Goal: Task Accomplishment & Management: Use online tool/utility

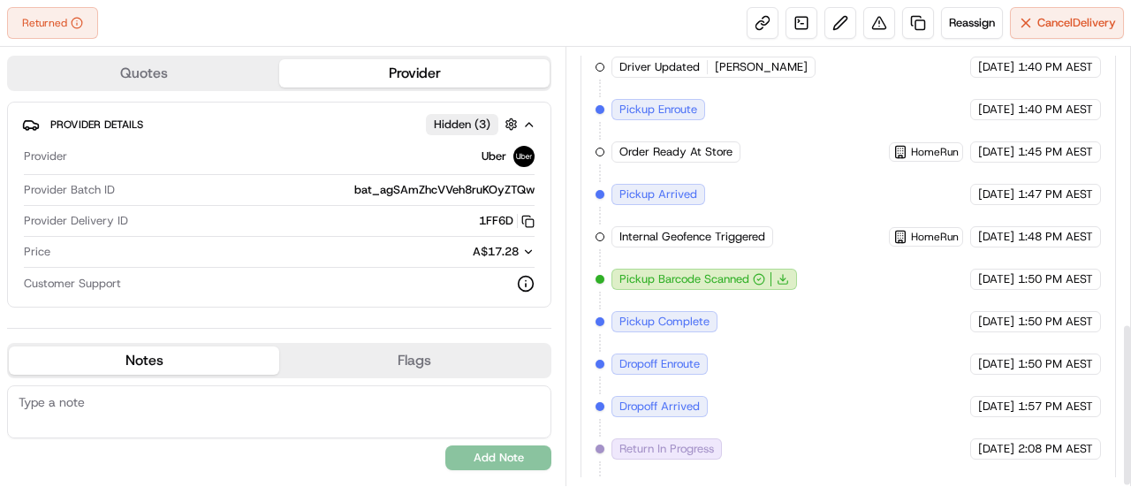
scroll to position [739, 0]
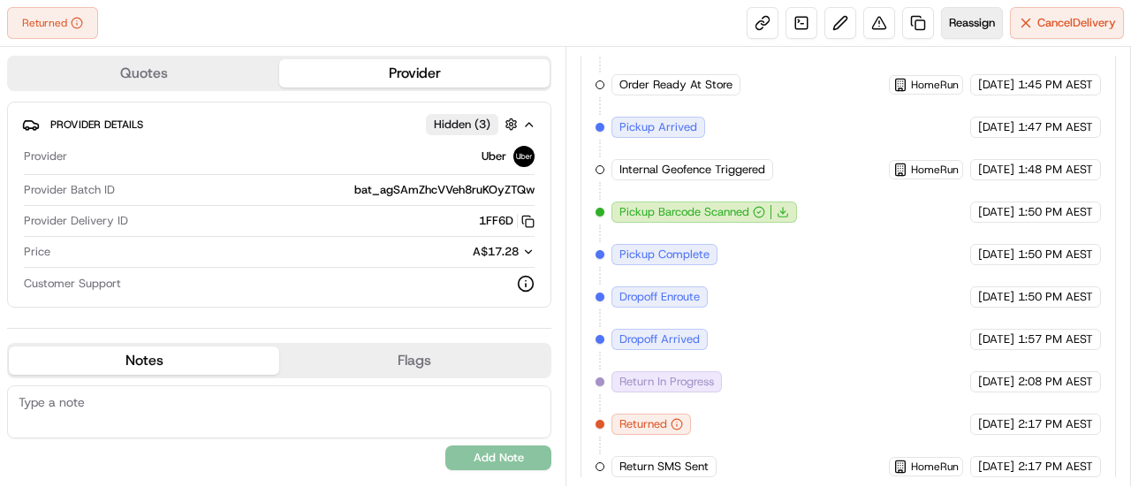
click at [961, 27] on span "Reassign" at bounding box center [972, 23] width 46 height 16
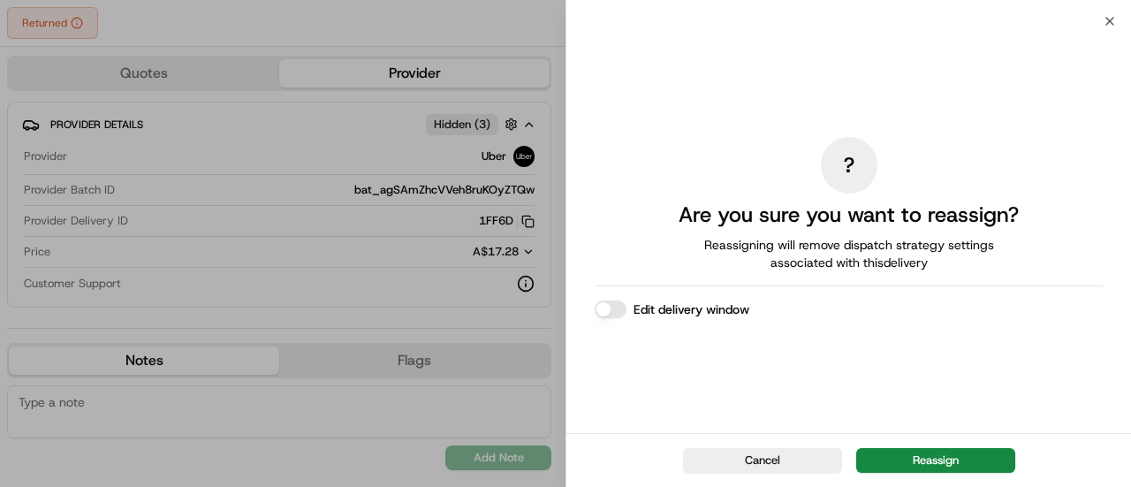
click at [952, 459] on button "Reassign" at bounding box center [935, 460] width 159 height 25
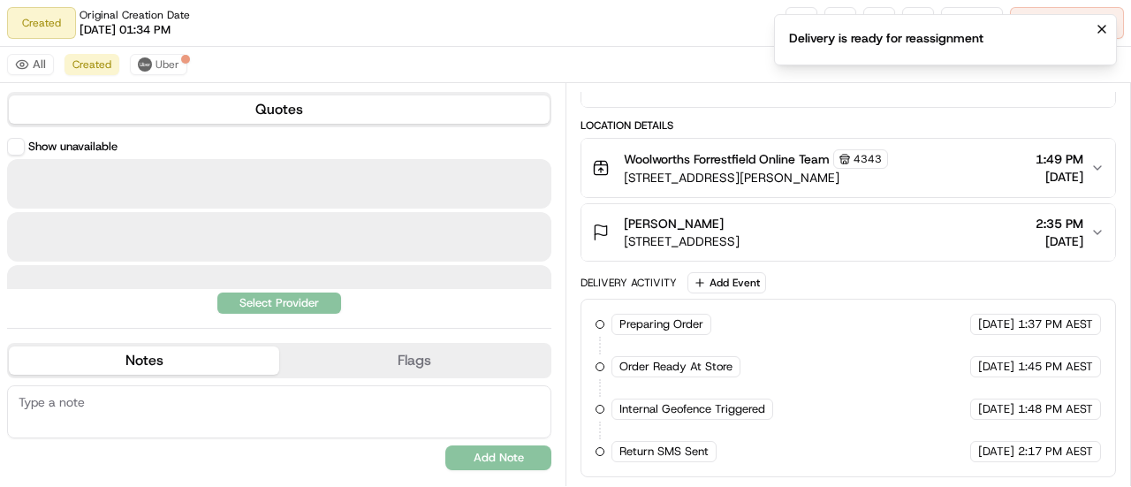
scroll to position [273, 0]
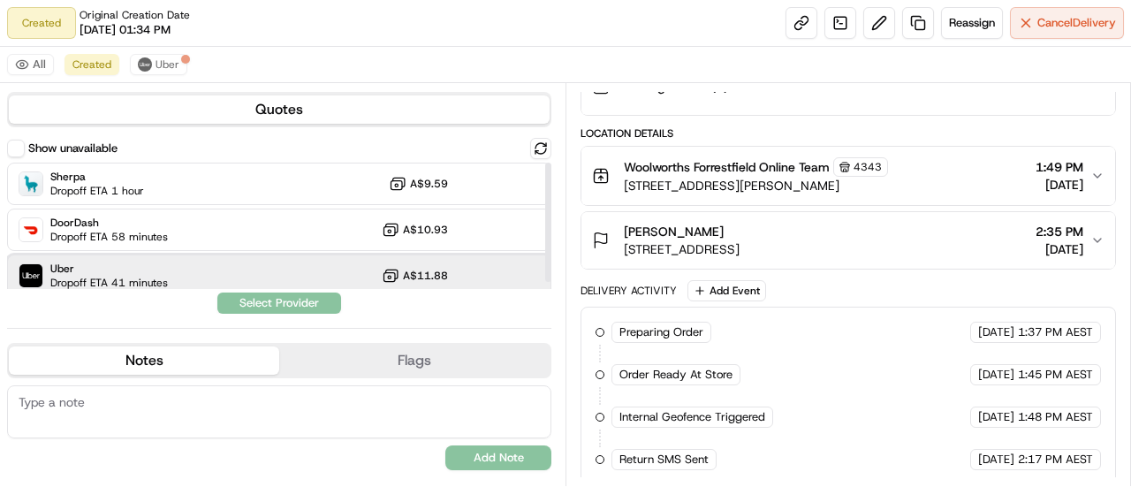
click at [207, 270] on div "Uber Dropoff ETA 41 minutes A$11.88" at bounding box center [279, 275] width 544 height 42
click at [308, 309] on button "Assign Provider" at bounding box center [278, 302] width 125 height 21
click at [315, 297] on div "Show unavailable Sherpa Dropoff ETA 1 hour A$9.59 DoorDash Dropoff ETA 58 minut…" at bounding box center [279, 226] width 544 height 176
click at [357, 303] on div "Show unavailable Sherpa Dropoff ETA 1 hour A$9.59 DoorDash Dropoff ETA 58 minut…" at bounding box center [279, 226] width 544 height 176
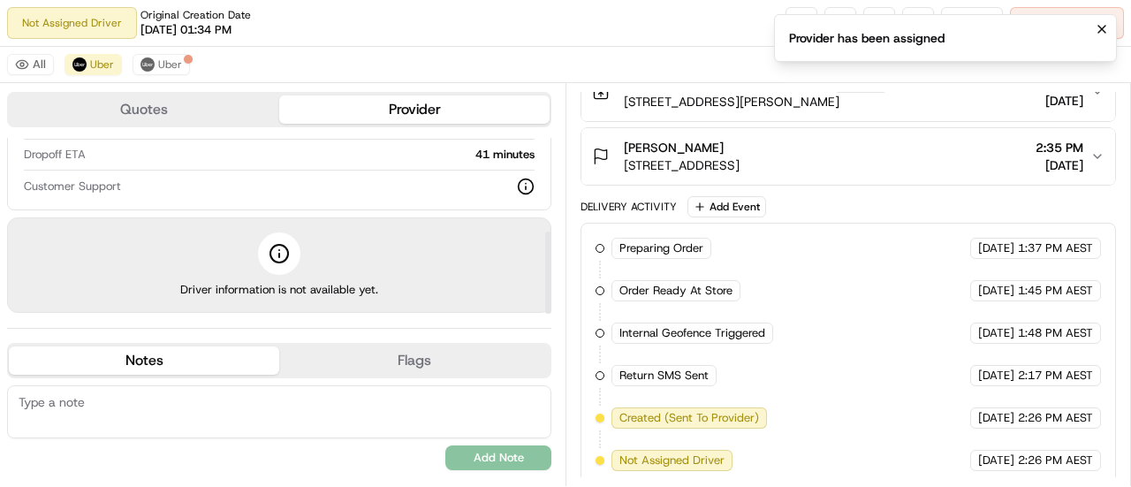
scroll to position [114, 0]
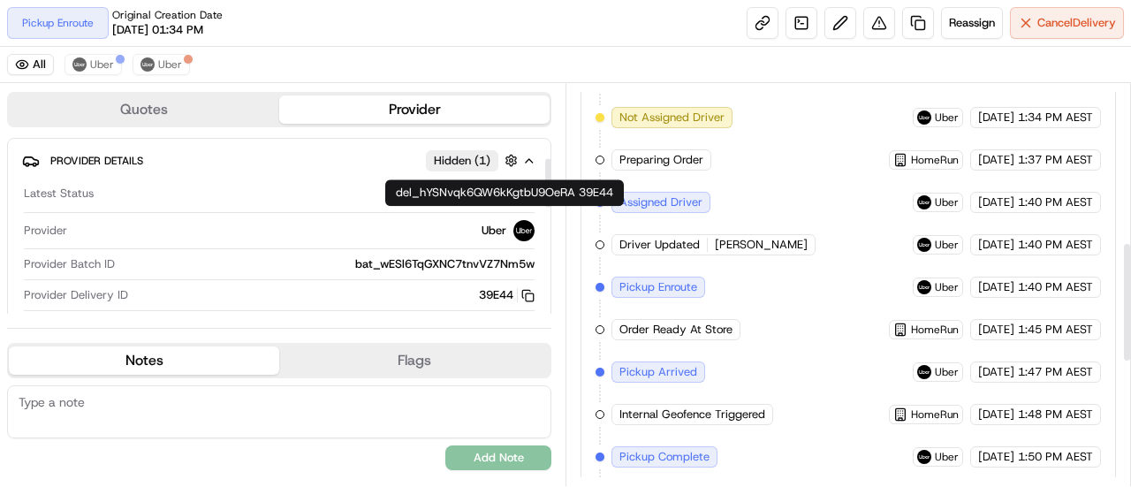
scroll to position [353, 0]
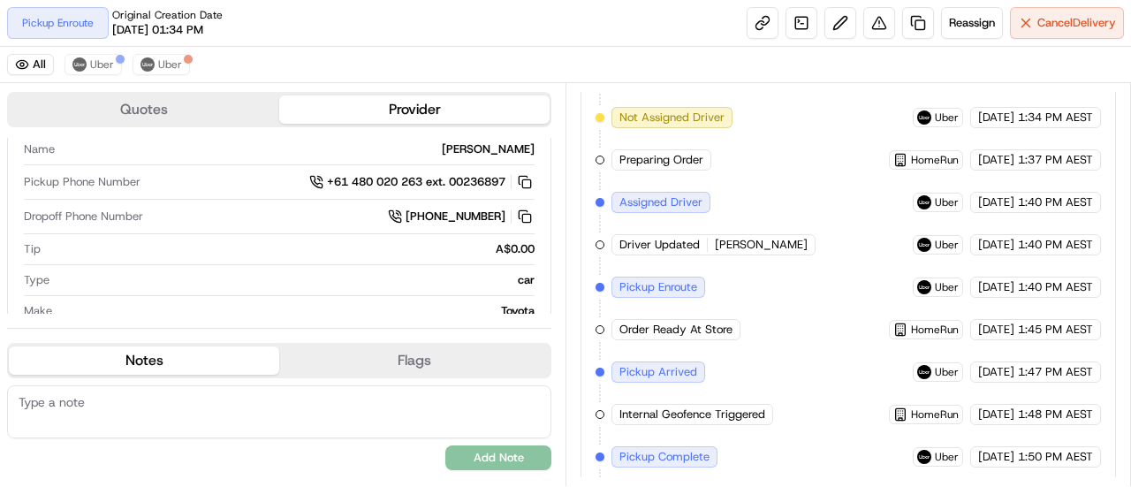
click at [193, 412] on textarea at bounding box center [279, 411] width 544 height 53
drag, startPoint x: 115, startPoint y: 413, endPoint x: 24, endPoint y: 416, distance: 91.1
click at [24, 416] on textarea "V" at bounding box center [279, 411] width 544 height 53
drag, startPoint x: 34, startPoint y: 406, endPoint x: 0, endPoint y: 404, distance: 33.6
click at [0, 404] on div "Quotes Provider Provider Details Hidden ( 1 ) Latest Status Pickup Enroute Prov…" at bounding box center [282, 284] width 565 height 403
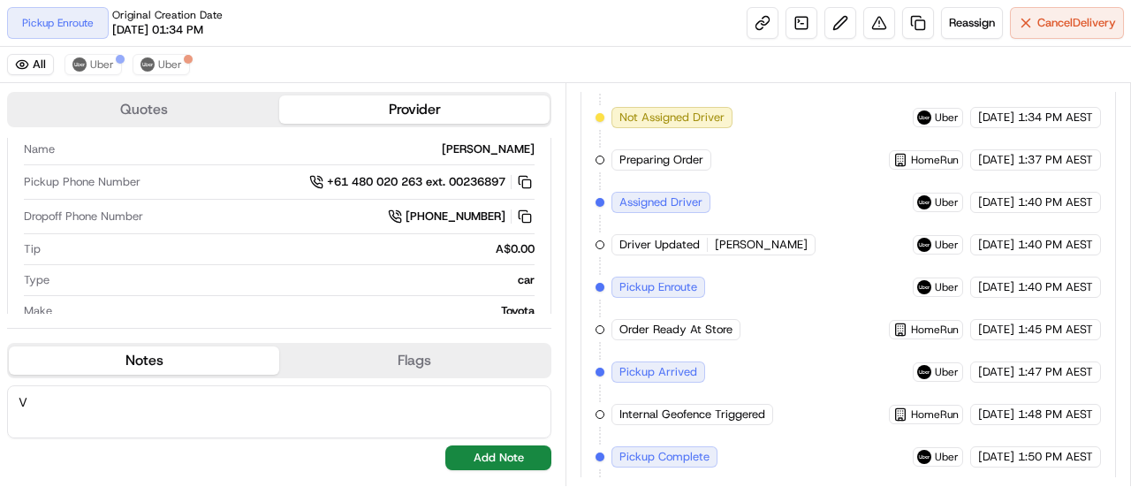
paste textarea "??Please call on arrival 0450782125 and be patient as I am disabled. Entry is t…"
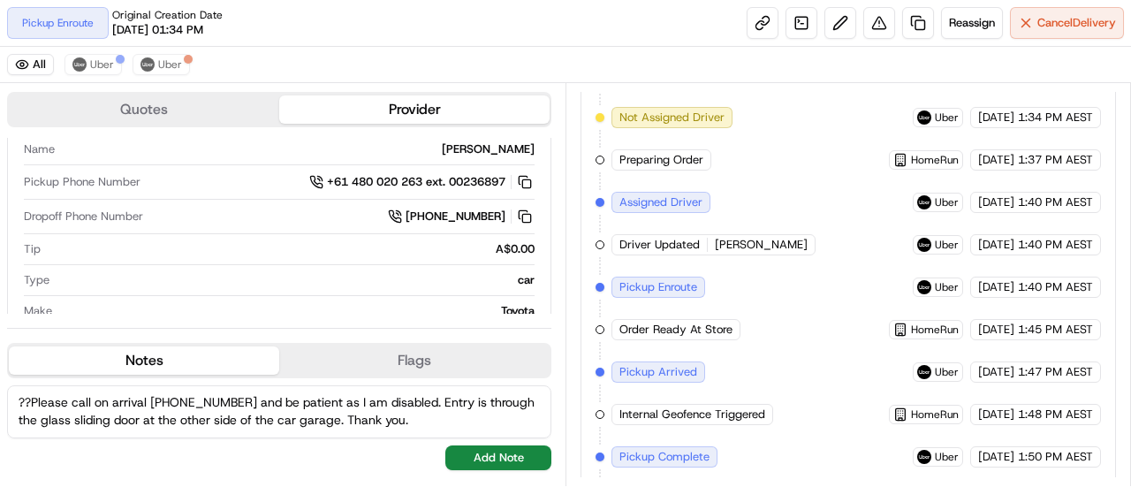
scroll to position [8, 0]
click at [155, 403] on textarea "??Please call on arrival 0450782125 and be patient as I am disabled. Entry is t…" at bounding box center [279, 411] width 544 height 53
click at [155, 396] on textarea "??Please call on arrival 0450782125 and be patient as I am disabled. Entry is t…" at bounding box center [279, 411] width 544 height 53
type textarea "??Please call on arrival 0450782125 and be patient as I am disabled. Entry is t…"
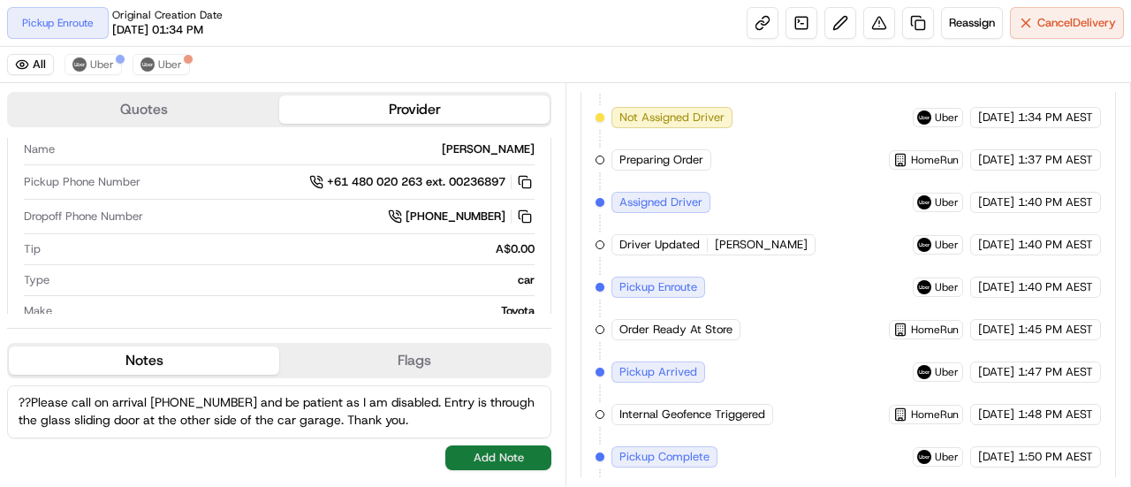
click at [502, 455] on button "Add Note" at bounding box center [498, 457] width 106 height 25
